Goal: Complete application form

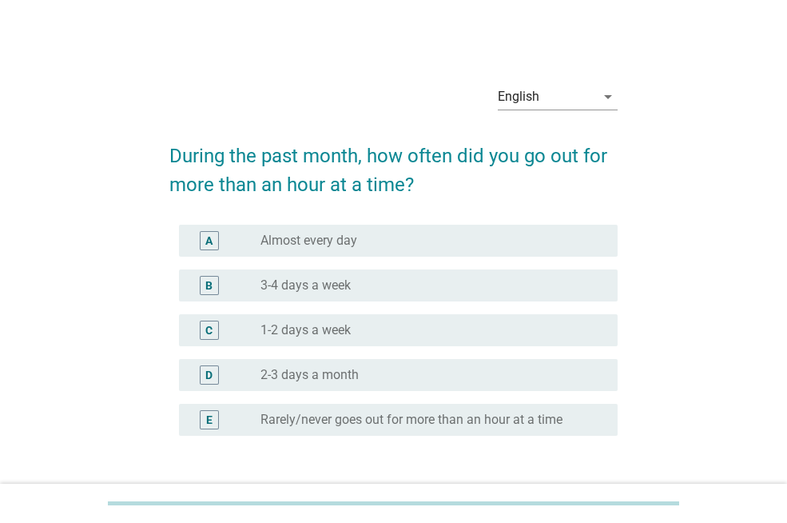
click at [356, 332] on div "radio_button_unchecked 1-2 days a week" at bounding box center [426, 330] width 332 height 16
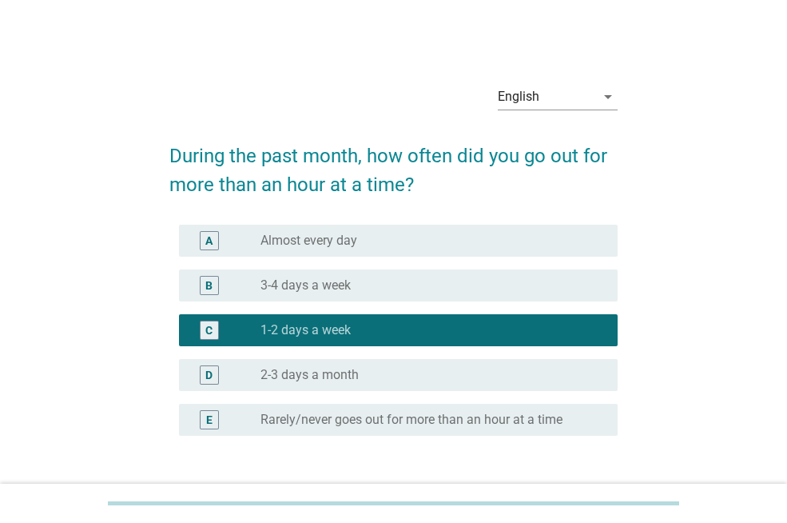
click at [360, 381] on div "radio_button_unchecked 2-3 days a month" at bounding box center [426, 375] width 332 height 16
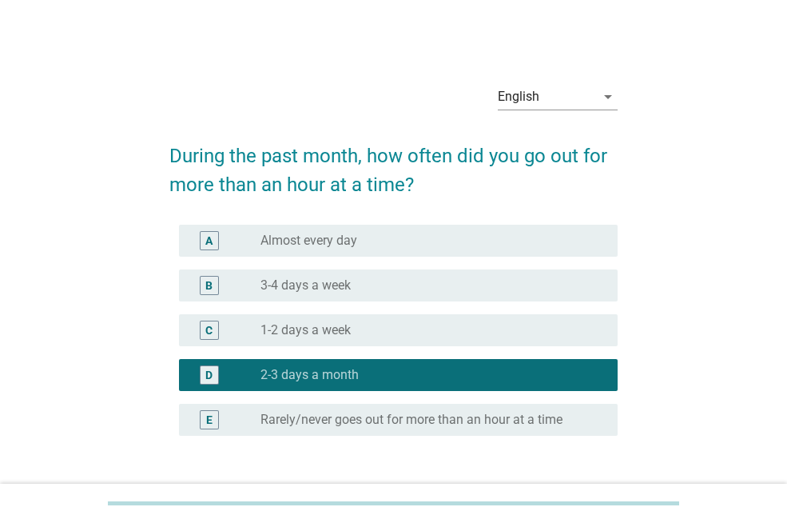
scroll to position [118, 0]
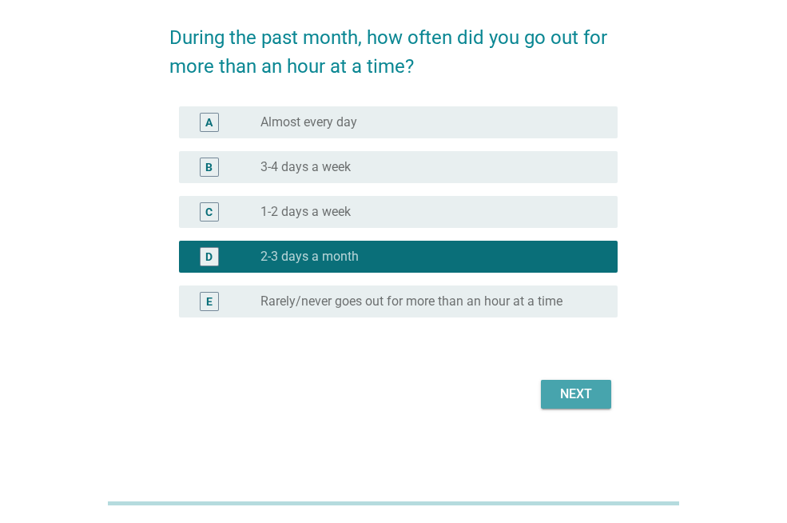
click at [566, 401] on div "Next" at bounding box center [576, 393] width 45 height 19
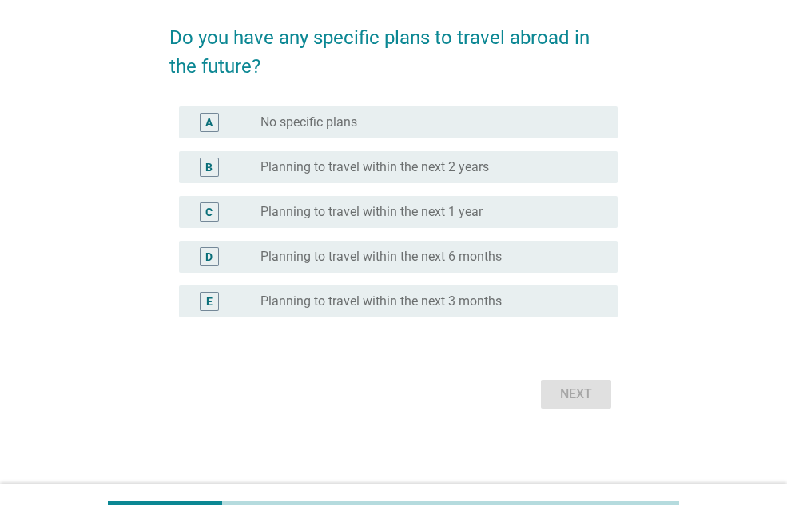
scroll to position [0, 0]
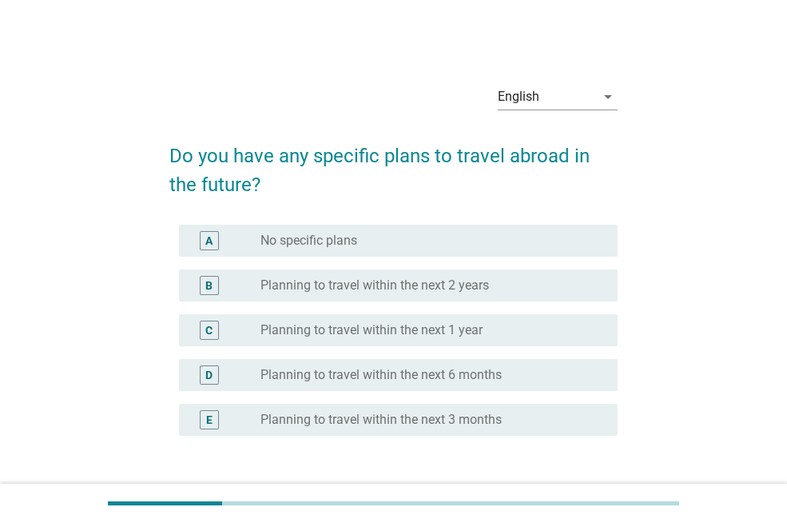
click at [515, 245] on div "radio_button_unchecked No specific plans" at bounding box center [426, 241] width 332 height 16
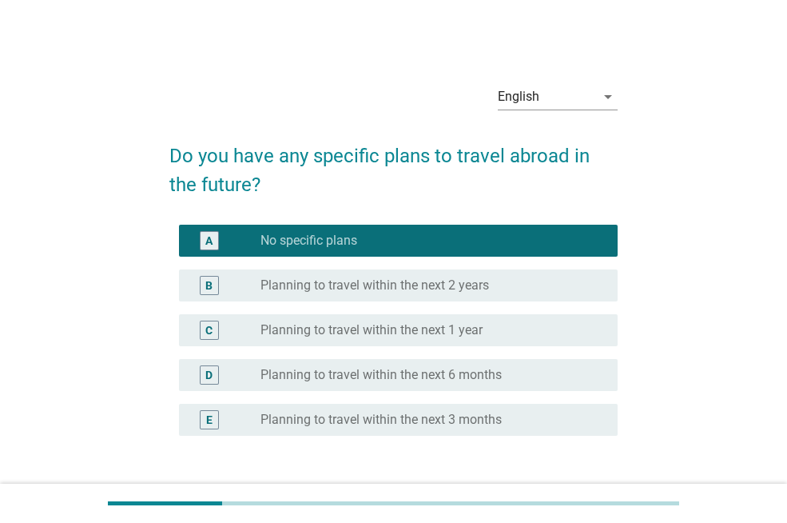
scroll to position [118, 0]
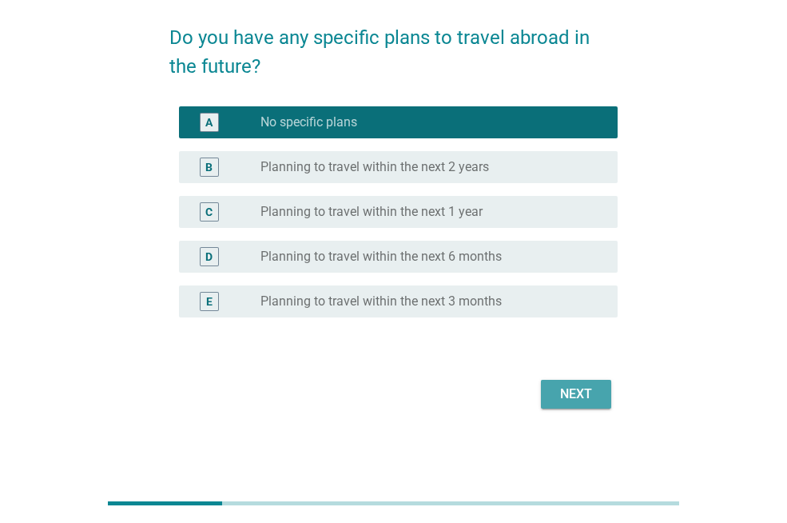
click at [588, 395] on div "Next" at bounding box center [576, 393] width 45 height 19
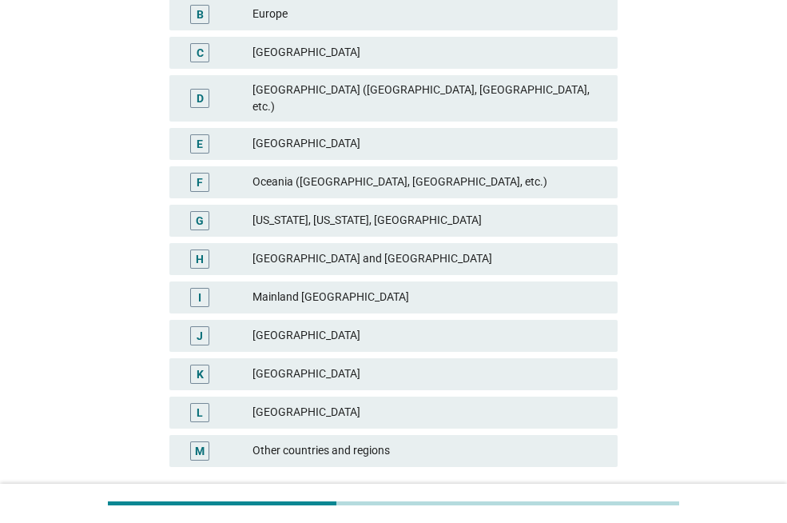
scroll to position [300, 0]
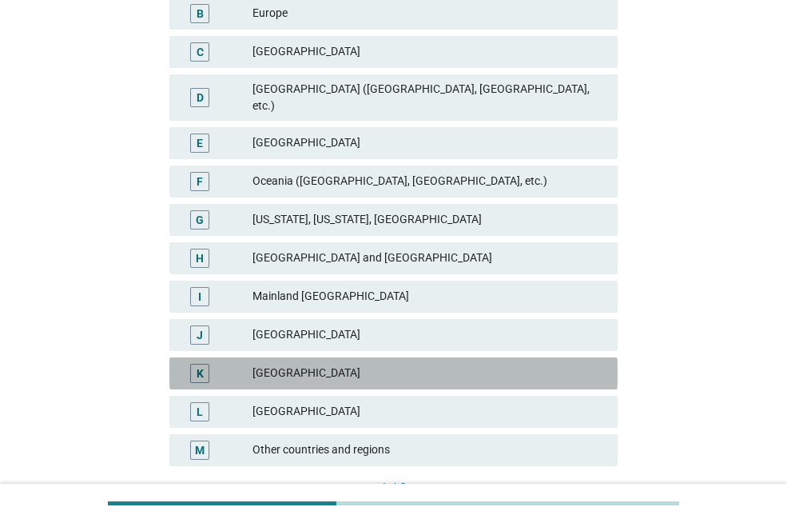
click at [337, 364] on div "[GEOGRAPHIC_DATA]" at bounding box center [428, 373] width 352 height 19
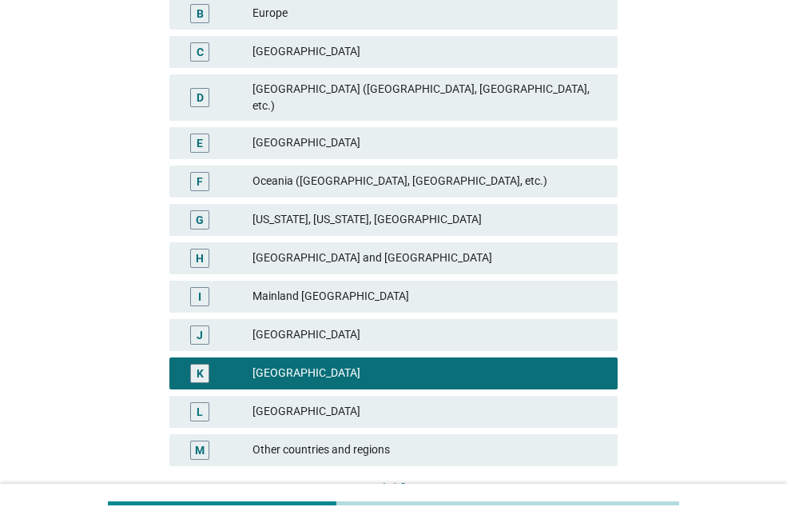
click at [389, 89] on div "[GEOGRAPHIC_DATA] ([GEOGRAPHIC_DATA], [GEOGRAPHIC_DATA], etc.)" at bounding box center [428, 98] width 352 height 34
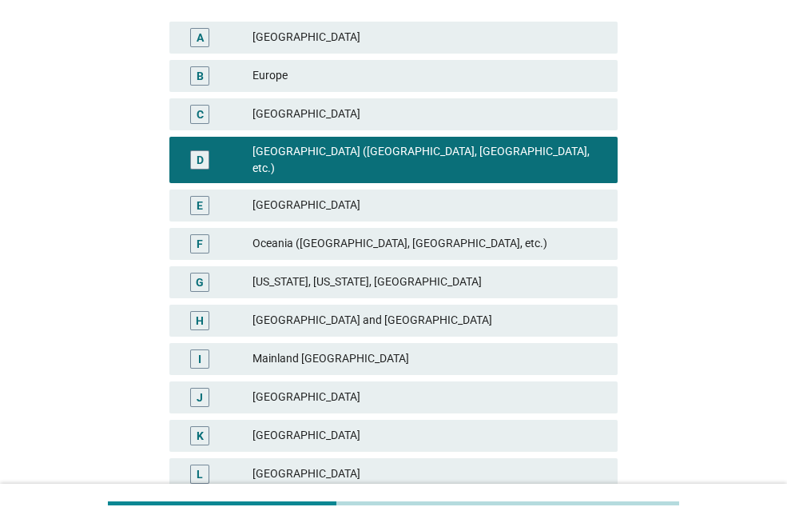
scroll to position [402, 0]
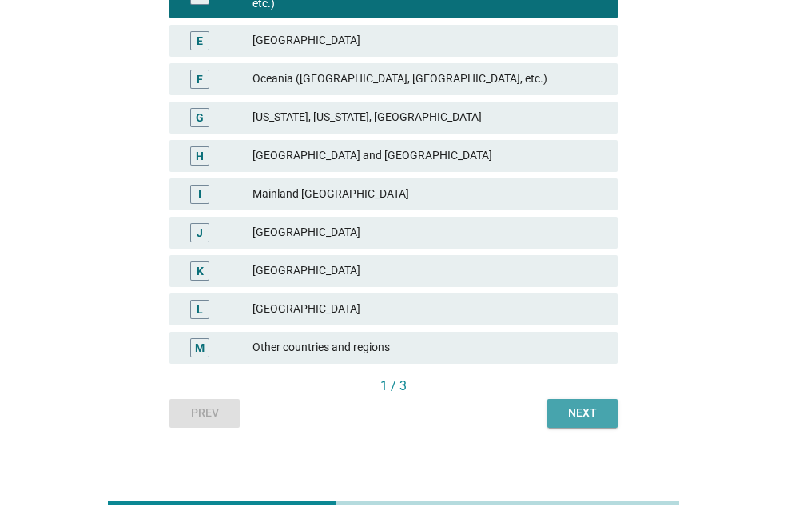
click at [574, 399] on button "Next" at bounding box center [582, 413] width 70 height 29
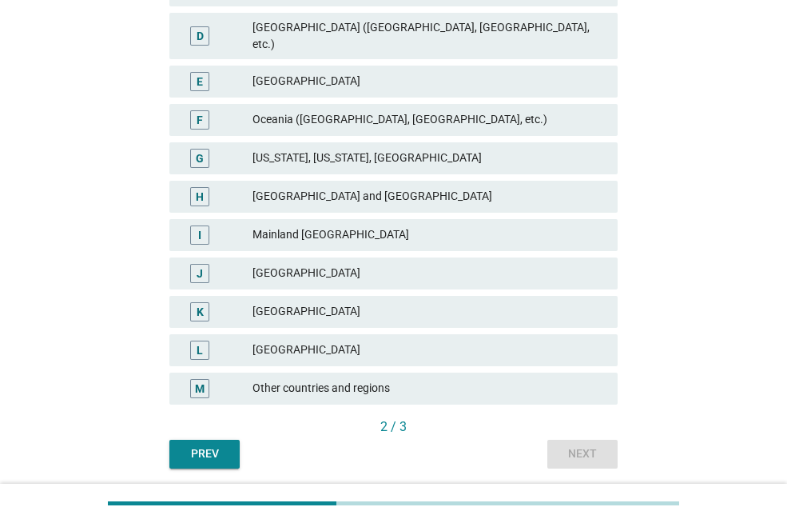
scroll to position [362, 0]
click at [471, 301] on div "[GEOGRAPHIC_DATA]" at bounding box center [428, 310] width 352 height 19
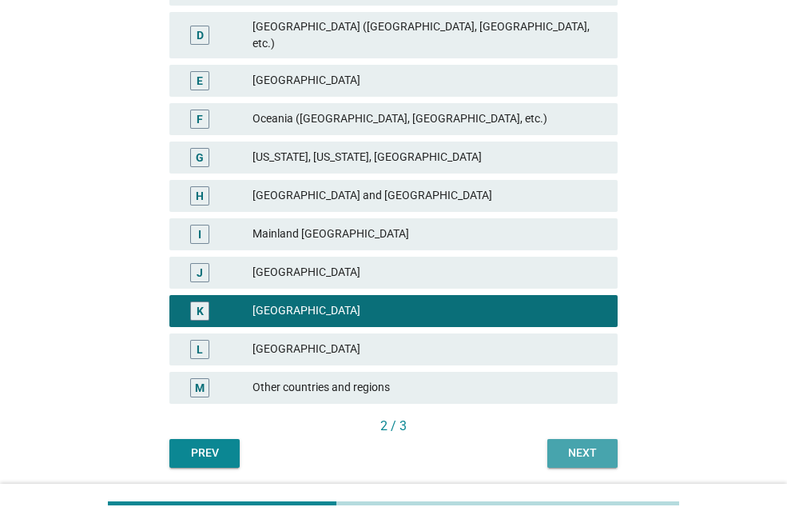
click at [573, 444] on div "Next" at bounding box center [582, 452] width 45 height 17
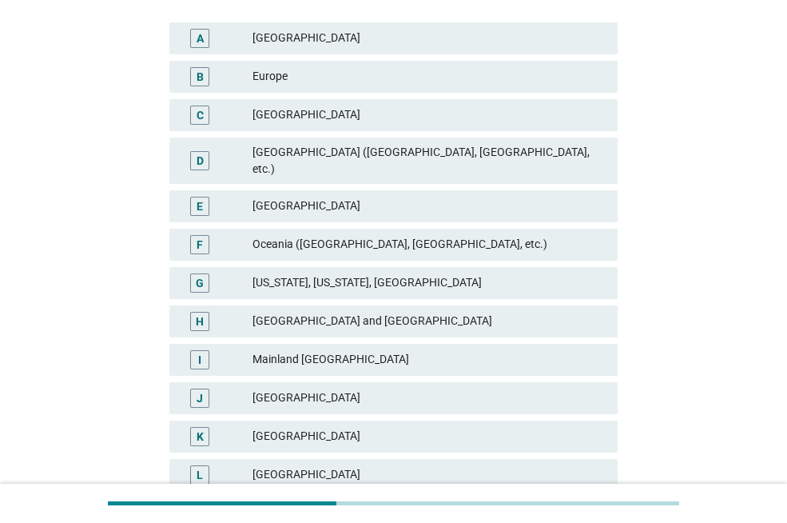
scroll to position [224, 0]
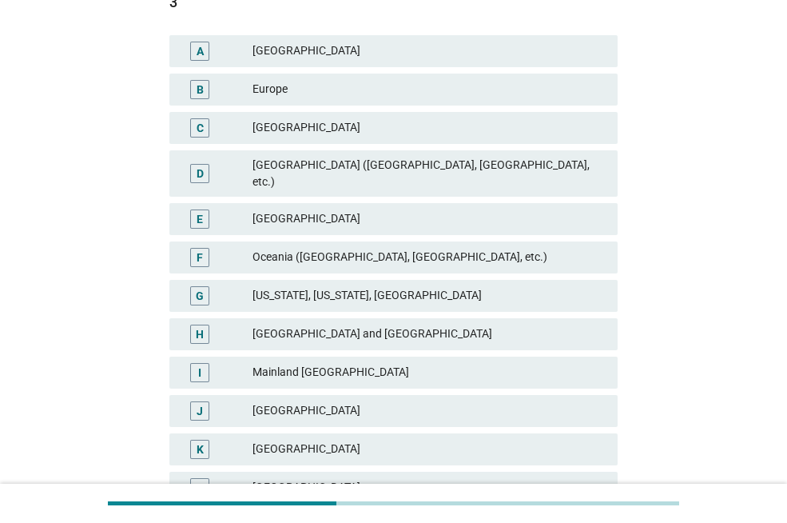
click at [453, 217] on div "E [GEOGRAPHIC_DATA]" at bounding box center [393, 219] width 448 height 32
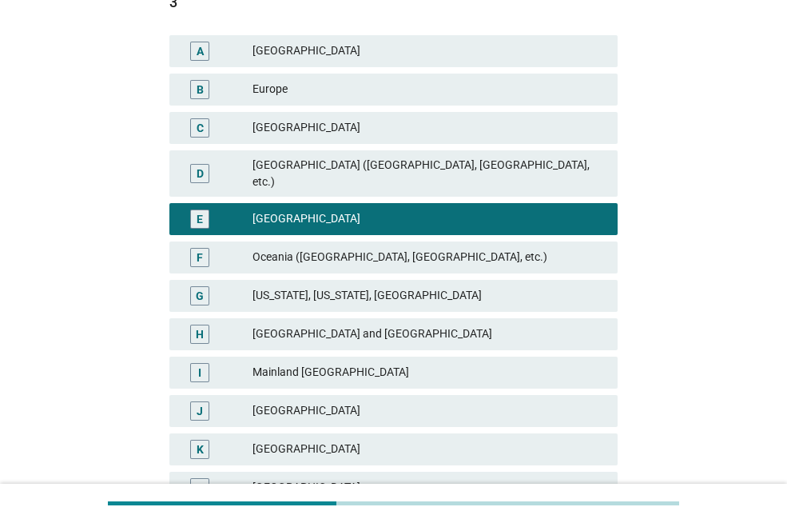
scroll to position [402, 0]
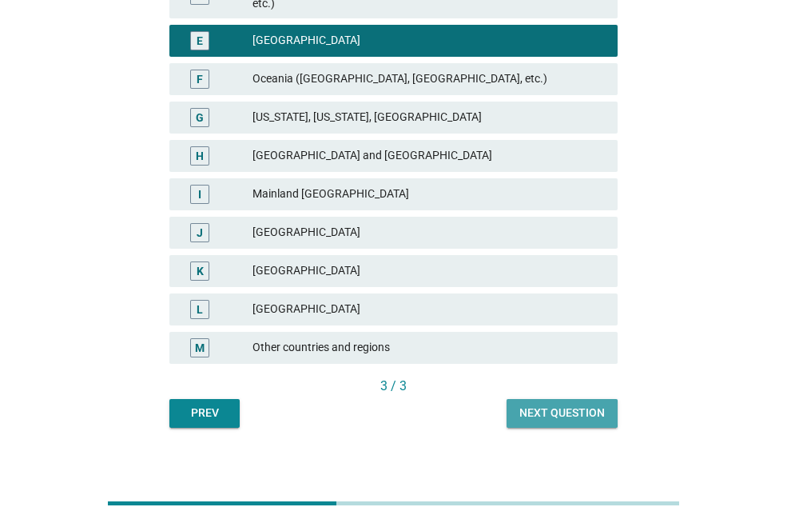
click at [564, 404] on div "Next question" at bounding box center [561, 412] width 85 height 17
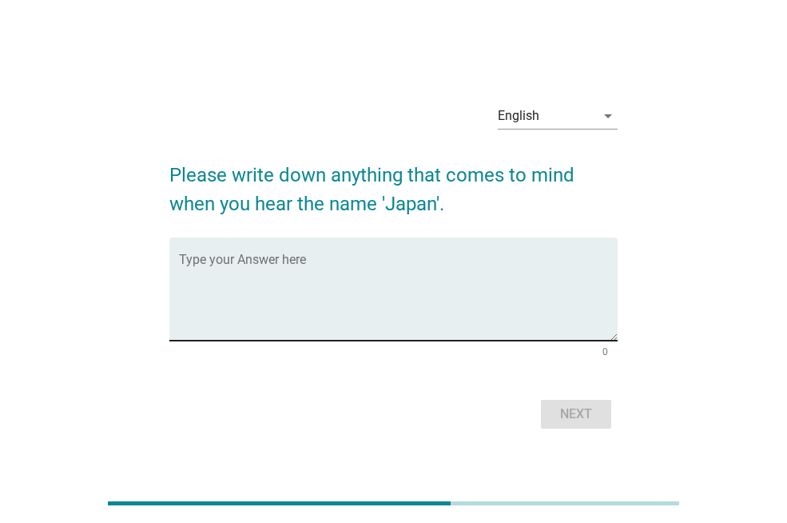
click at [284, 251] on div "Type your Answer here" at bounding box center [398, 288] width 439 height 103
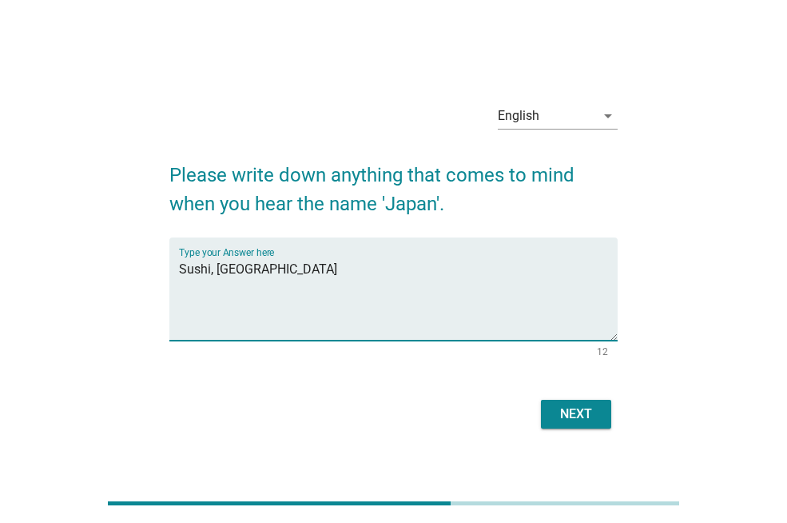
type textarea "Sushi, [GEOGRAPHIC_DATA]"
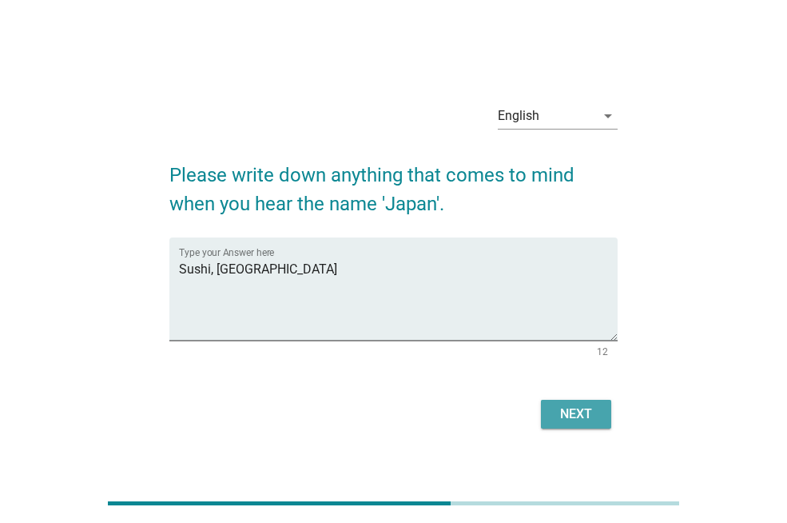
click at [589, 413] on div "Next" at bounding box center [576, 413] width 45 height 19
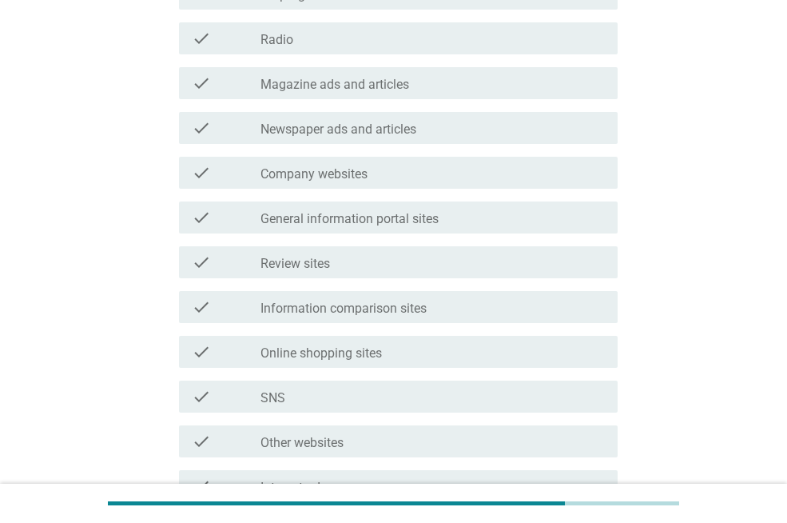
scroll to position [312, 0]
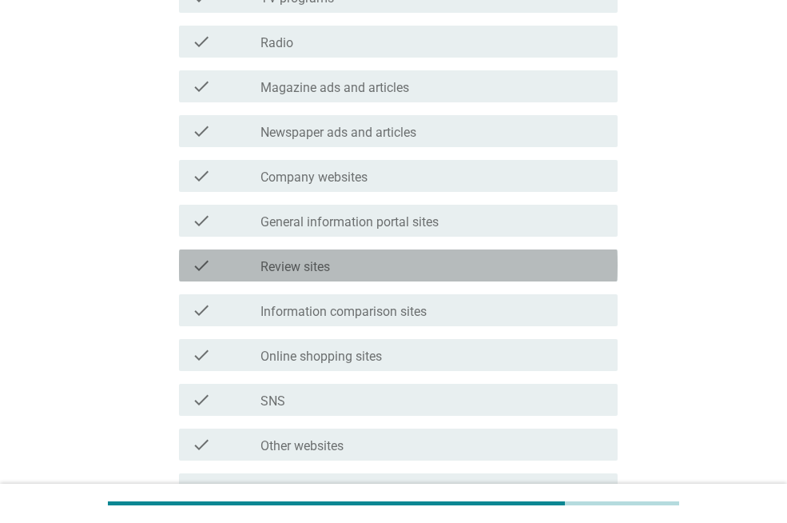
click at [490, 265] on div "check_box_outline_blank Review sites" at bounding box center [432, 265] width 344 height 19
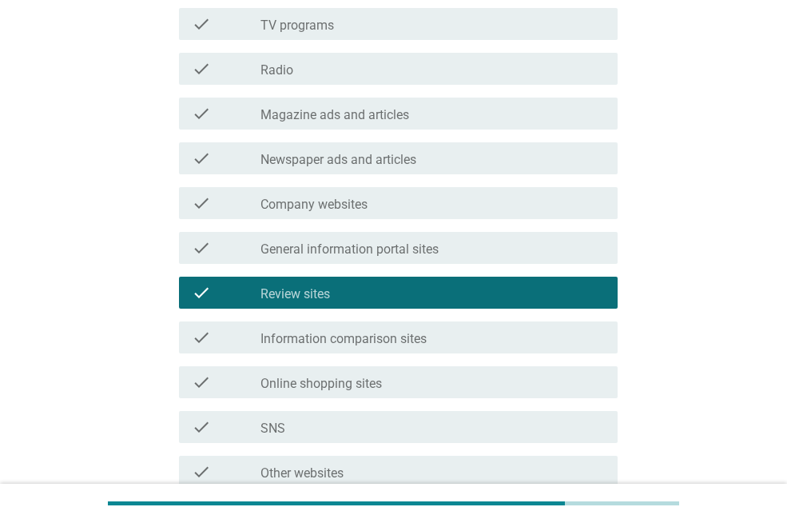
scroll to position [282, 0]
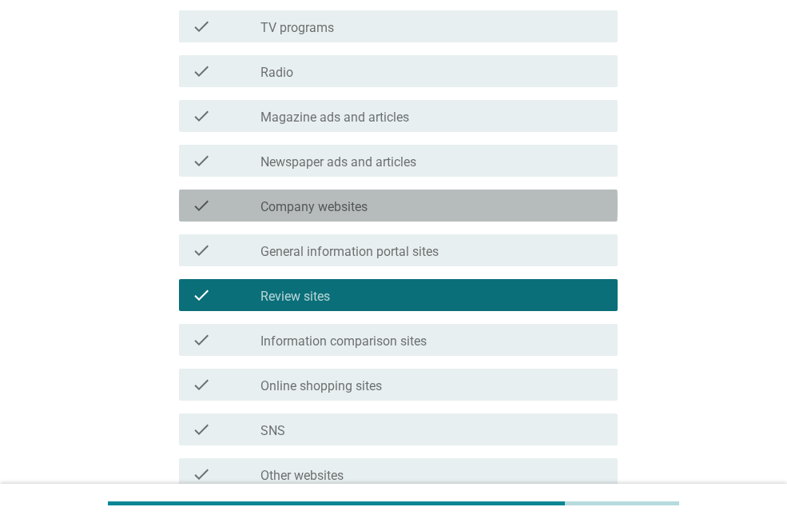
click at [477, 208] on div "check_box_outline_blank Company websites" at bounding box center [432, 205] width 344 height 19
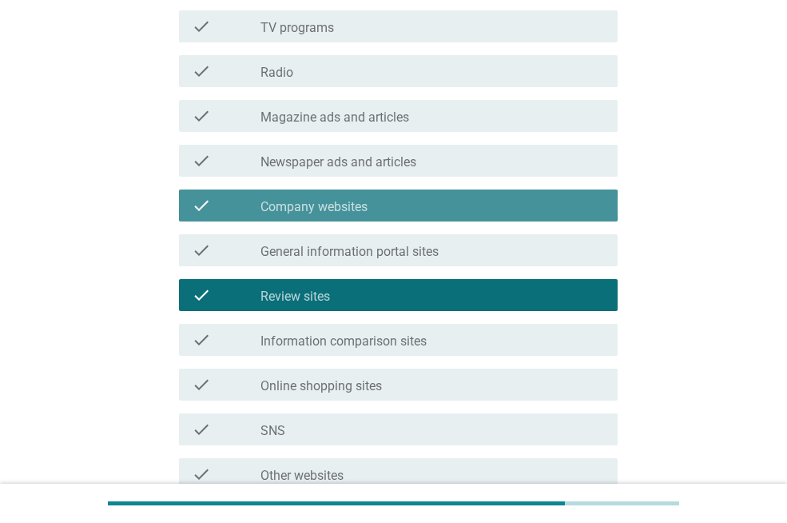
click at [476, 208] on div "check_box_outline_blank Company websites" at bounding box center [432, 205] width 344 height 19
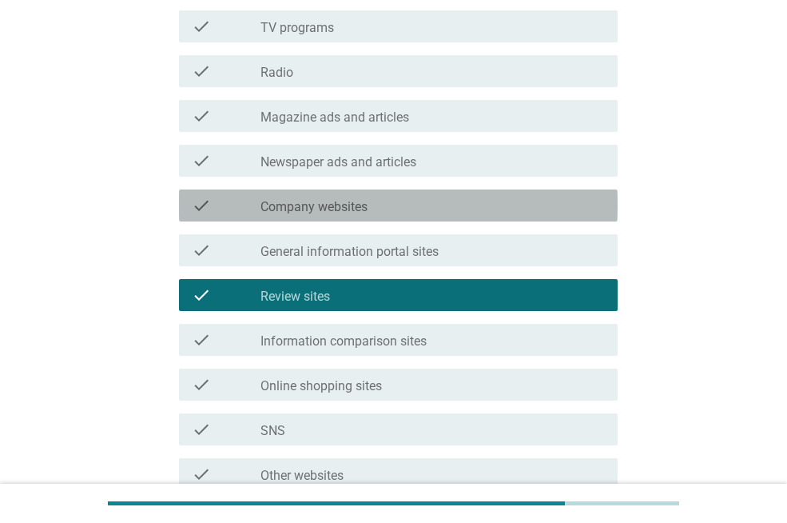
click at [476, 208] on div "check_box_outline_blank Company websites" at bounding box center [432, 205] width 344 height 19
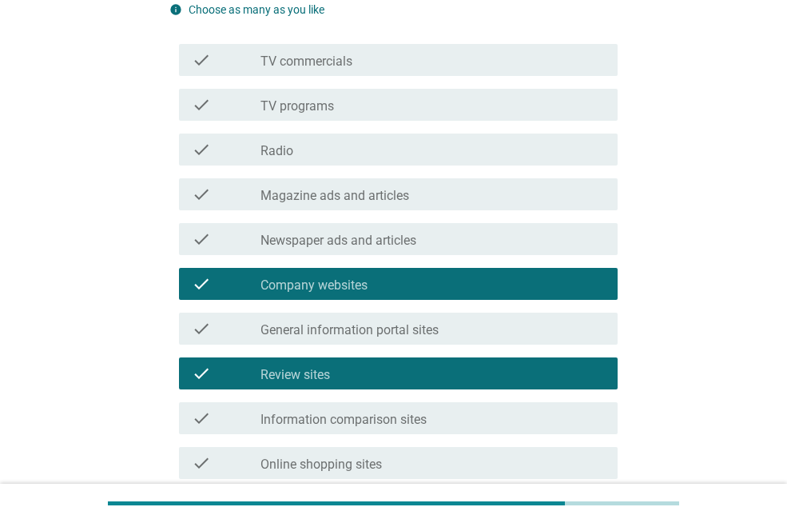
scroll to position [203, 0]
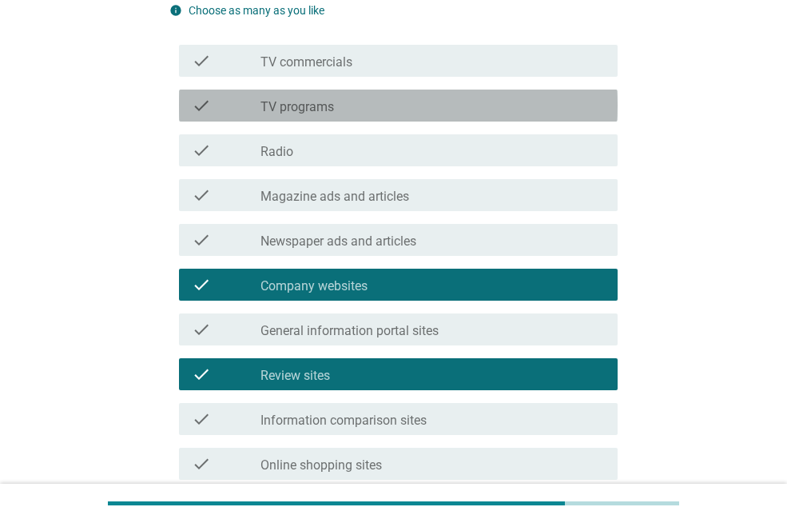
click at [452, 115] on div "check check_box_outline_blank TV programs" at bounding box center [398, 105] width 439 height 32
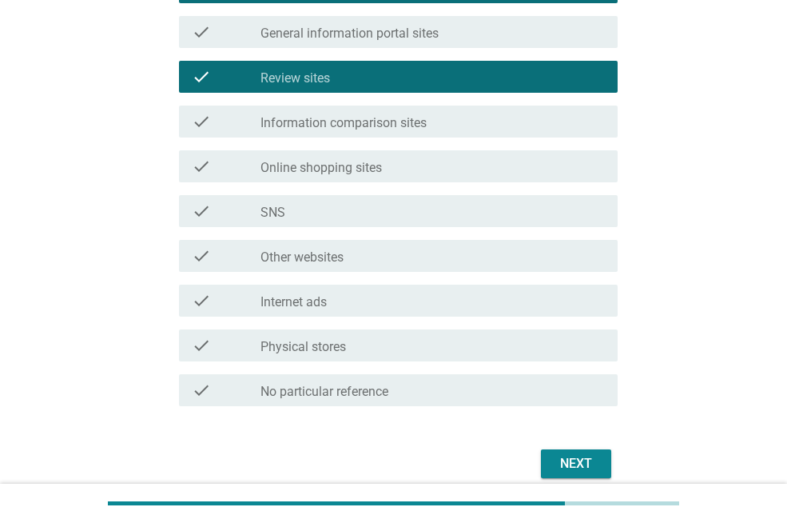
scroll to position [570, 0]
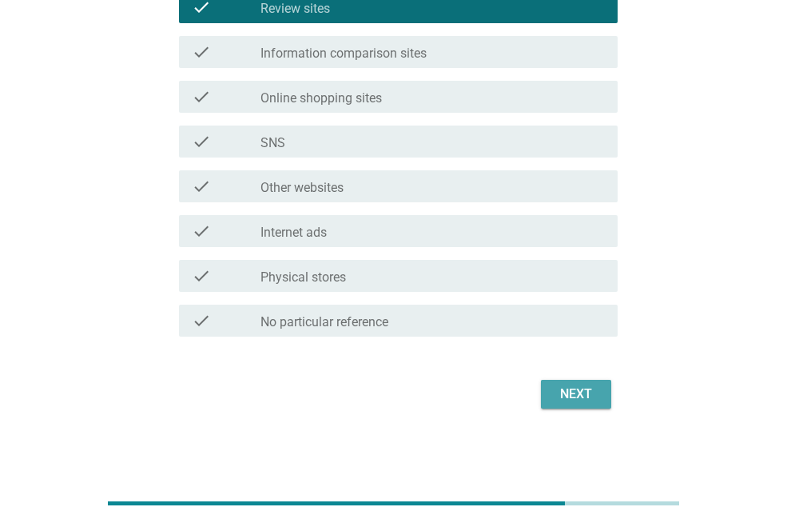
click at [582, 390] on div "Next" at bounding box center [576, 393] width 45 height 19
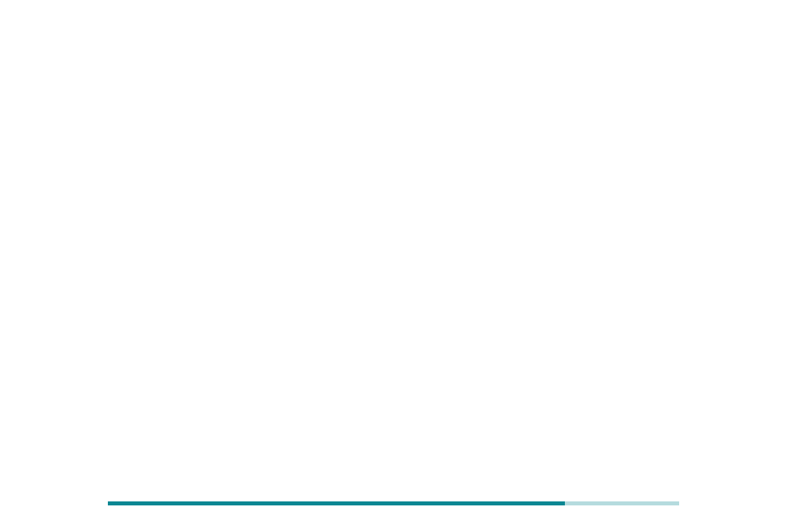
scroll to position [0, 0]
